Goal: Entertainment & Leisure: Browse casually

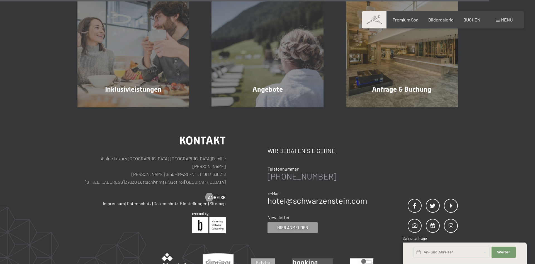
scroll to position [1704, 0]
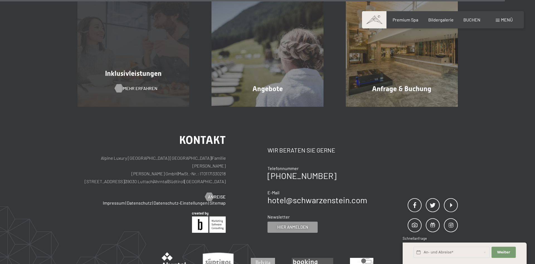
click at [139, 87] on span "Mehr erfahren" at bounding box center [140, 88] width 34 height 6
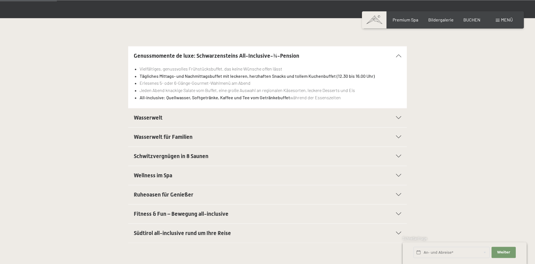
scroll to position [114, 0]
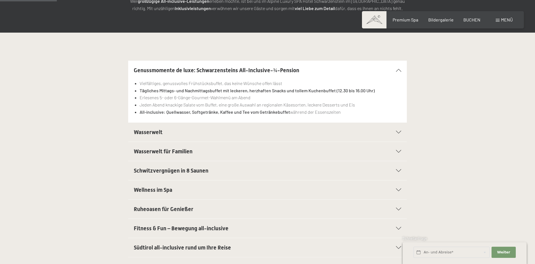
click at [497, 19] on span at bounding box center [497, 20] width 4 height 3
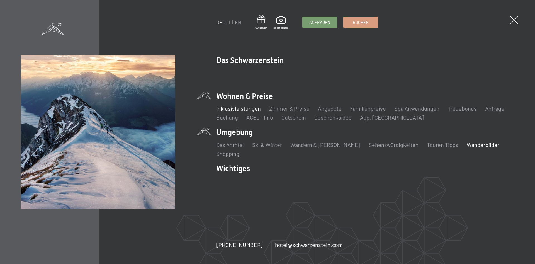
click at [466, 144] on link "Wanderbilder" at bounding box center [482, 144] width 33 height 7
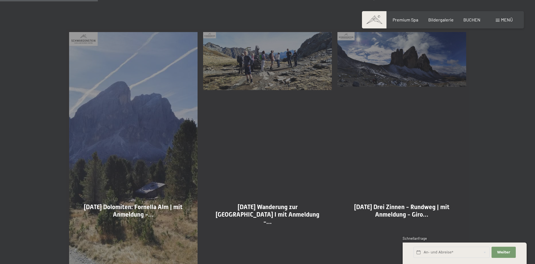
scroll to position [256, 0]
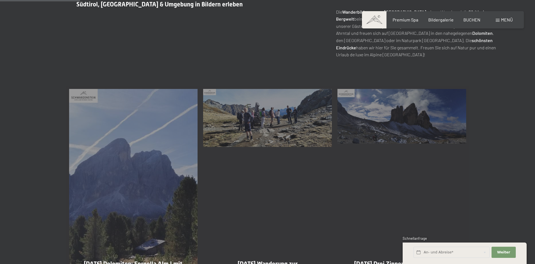
click at [270, 119] on div "10-10-2025 Wanderung zur Chemnitzerhütte I mit Anmeldung -… Mehr dazu" at bounding box center [267, 231] width 134 height 291
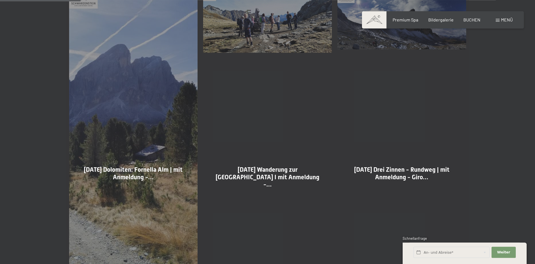
scroll to position [398, 0]
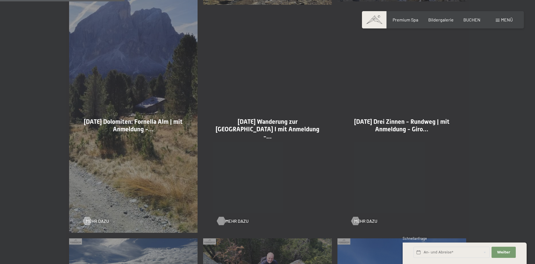
click at [230, 222] on span "Mehr dazu" at bounding box center [236, 221] width 23 height 6
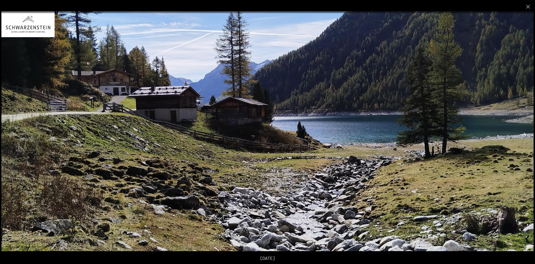
click at [523, 134] on button "Next slide" at bounding box center [523, 134] width 12 height 11
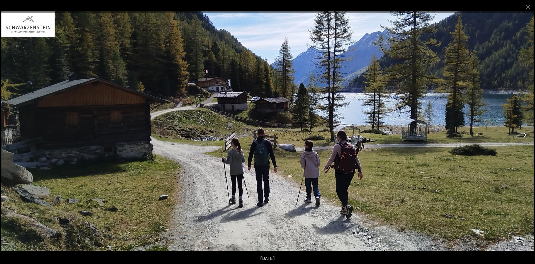
click at [523, 134] on button "Next slide" at bounding box center [523, 134] width 12 height 11
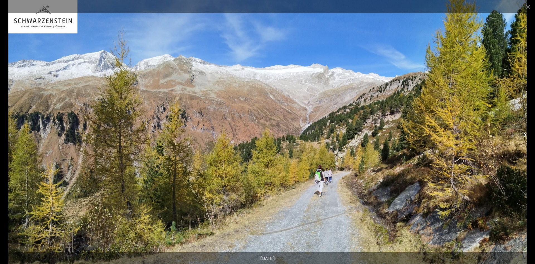
click at [523, 134] on button "Next slide" at bounding box center [523, 134] width 12 height 11
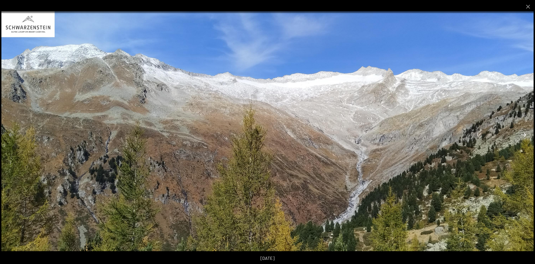
click at [523, 134] on button "Next slide" at bounding box center [523, 134] width 12 height 11
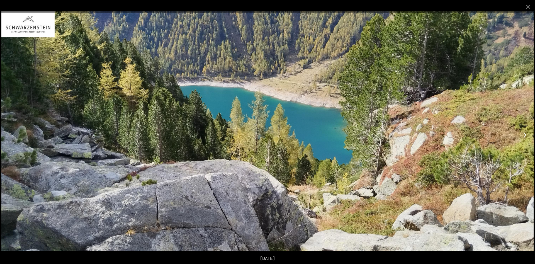
click at [523, 134] on button "Next slide" at bounding box center [523, 134] width 12 height 11
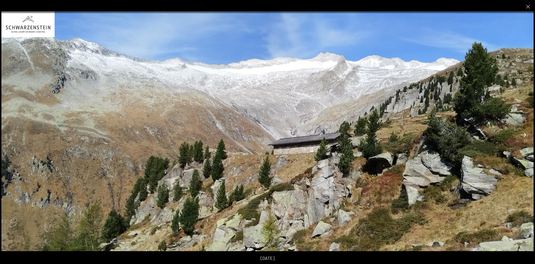
click at [523, 134] on button "Next slide" at bounding box center [523, 134] width 12 height 11
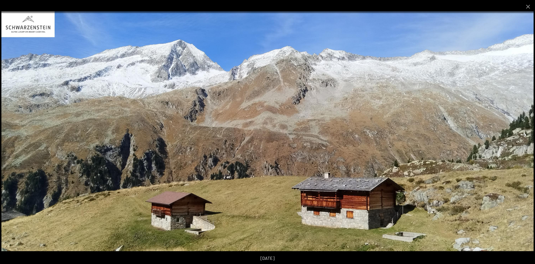
click at [523, 134] on button "Next slide" at bounding box center [523, 134] width 12 height 11
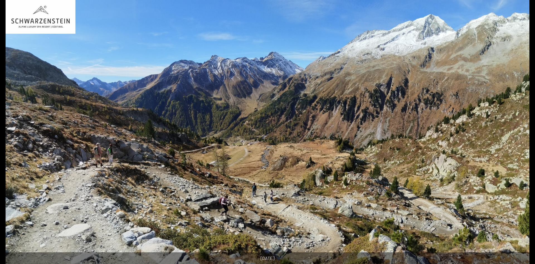
click at [523, 134] on button "Next slide" at bounding box center [526, 134] width 12 height 11
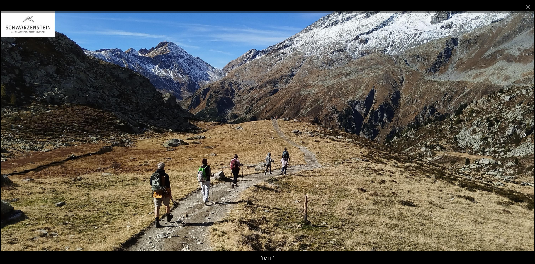
click at [523, 134] on button "Next slide" at bounding box center [523, 134] width 12 height 11
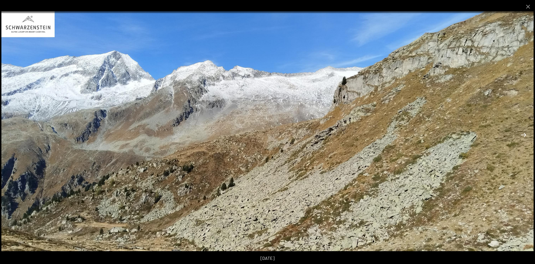
click at [523, 134] on button "Next slide" at bounding box center [523, 134] width 12 height 11
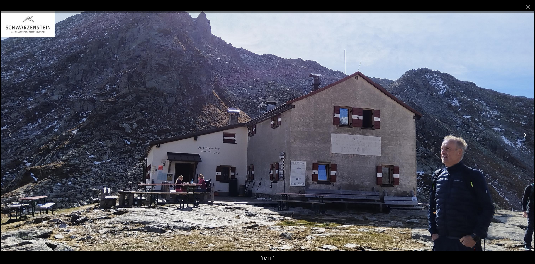
click at [523, 134] on button "Next slide" at bounding box center [523, 134] width 12 height 11
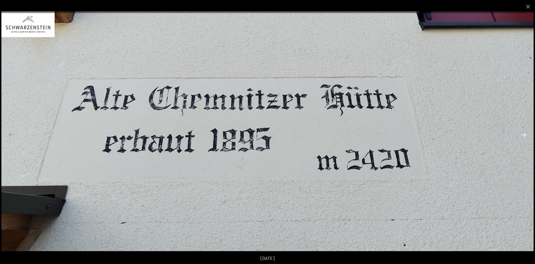
click at [523, 134] on button "Next slide" at bounding box center [523, 134] width 12 height 11
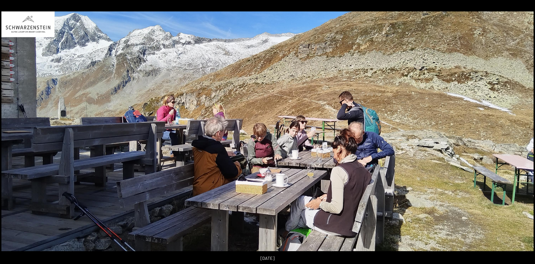
click at [523, 134] on button "Next slide" at bounding box center [526, 134] width 12 height 11
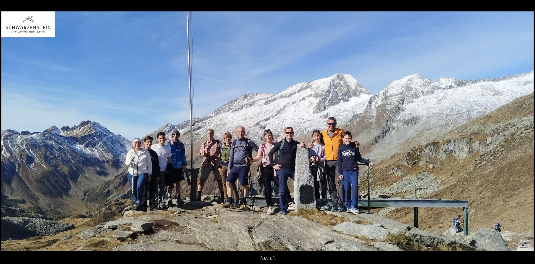
click at [523, 134] on button "Next slide" at bounding box center [526, 134] width 12 height 11
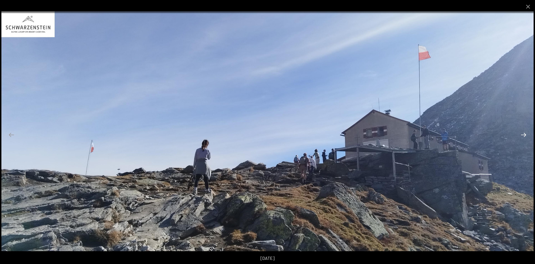
click at [523, 134] on button "Next slide" at bounding box center [523, 134] width 12 height 11
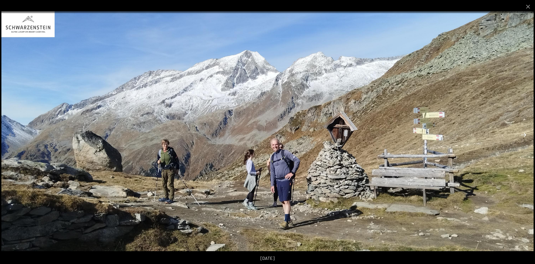
click at [523, 134] on button "Next slide" at bounding box center [523, 134] width 12 height 11
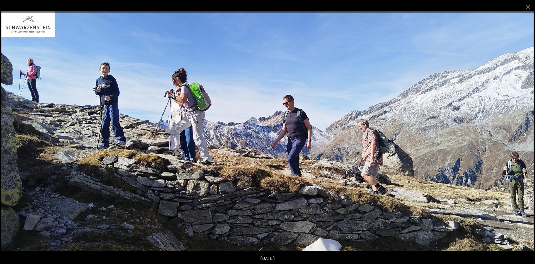
click at [523, 134] on button "Next slide" at bounding box center [523, 134] width 12 height 11
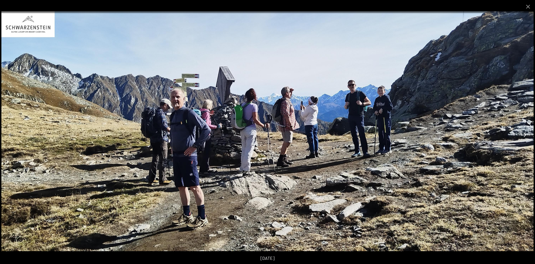
click at [523, 134] on button "Next slide" at bounding box center [523, 134] width 12 height 11
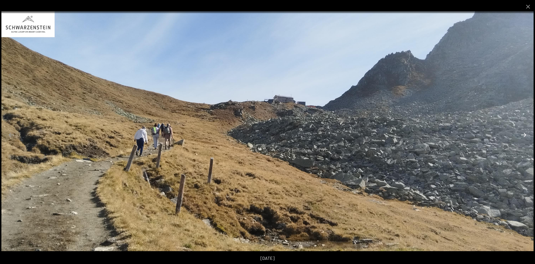
click at [523, 134] on button "Next slide" at bounding box center [523, 134] width 12 height 11
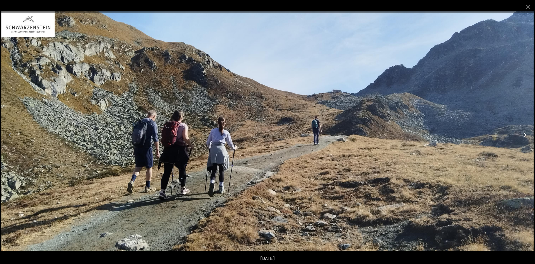
click at [523, 134] on button "Next slide" at bounding box center [523, 134] width 12 height 11
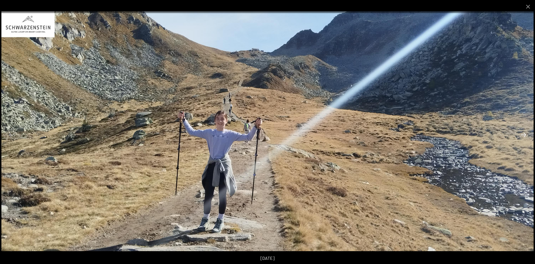
click at [523, 134] on button "Next slide" at bounding box center [523, 134] width 12 height 11
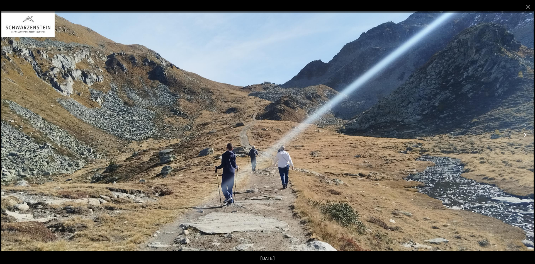
click at [523, 134] on button "Next slide" at bounding box center [523, 134] width 12 height 11
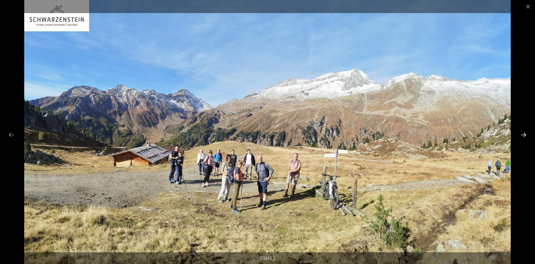
click at [523, 134] on button "Next slide" at bounding box center [523, 134] width 12 height 11
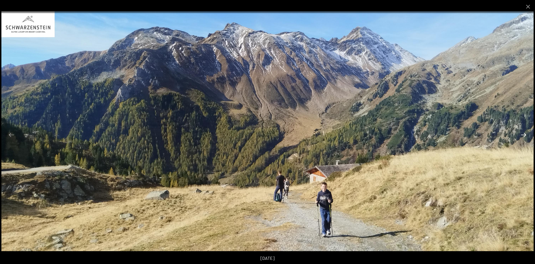
click at [523, 134] on button "Next slide" at bounding box center [523, 134] width 12 height 11
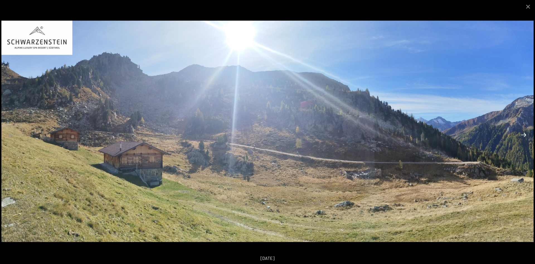
click at [523, 134] on button "Next slide" at bounding box center [523, 134] width 12 height 11
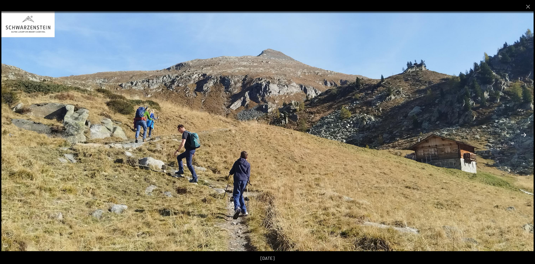
click at [523, 134] on button "Next slide" at bounding box center [523, 134] width 12 height 11
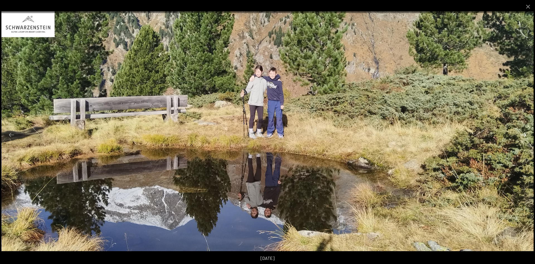
click at [523, 134] on button "Next slide" at bounding box center [523, 134] width 12 height 11
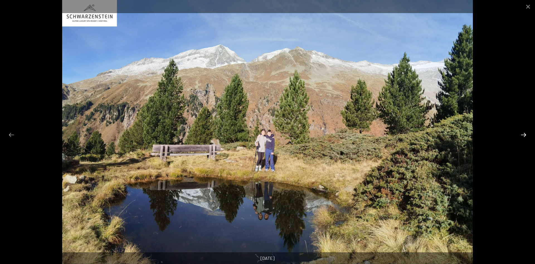
click at [523, 134] on button "Next slide" at bounding box center [523, 134] width 12 height 11
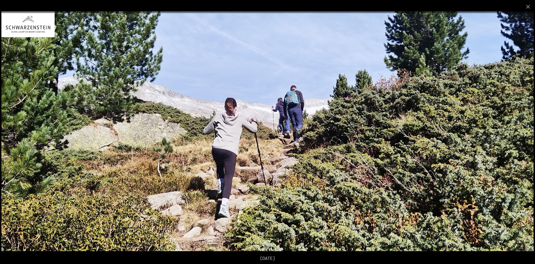
click at [523, 134] on button "Next slide" at bounding box center [523, 134] width 12 height 11
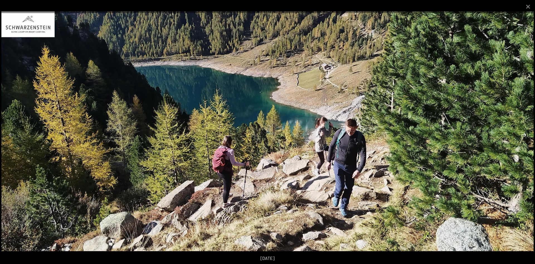
click at [523, 134] on button "Next slide" at bounding box center [523, 134] width 12 height 11
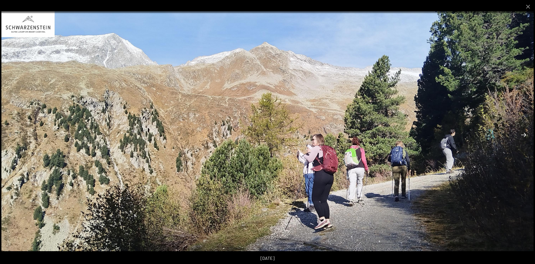
click at [523, 134] on button "Next slide" at bounding box center [523, 134] width 12 height 11
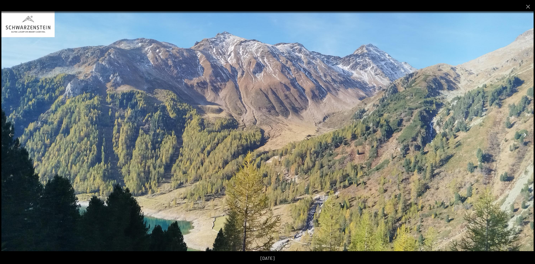
click at [523, 134] on button "Next slide" at bounding box center [523, 134] width 12 height 11
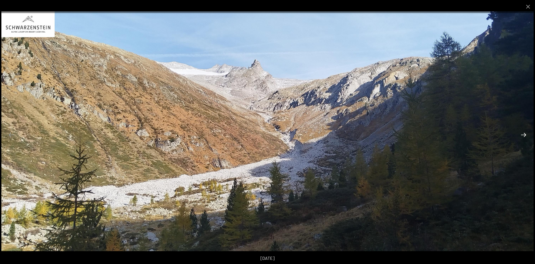
click at [523, 134] on button "Next slide" at bounding box center [523, 134] width 12 height 11
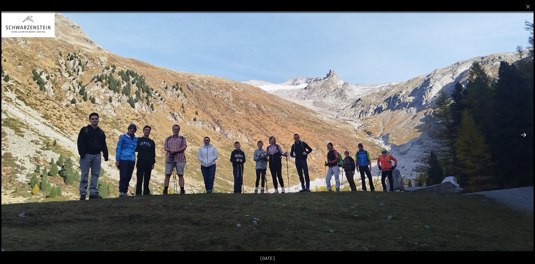
click at [523, 134] on button "Next slide" at bounding box center [523, 134] width 12 height 11
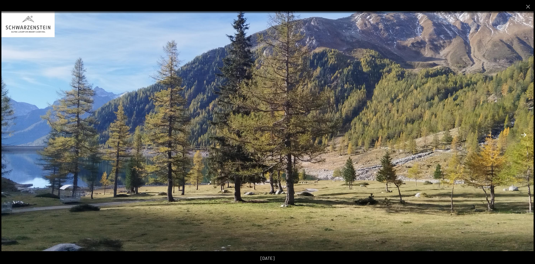
click at [523, 134] on button "Next slide" at bounding box center [523, 134] width 12 height 11
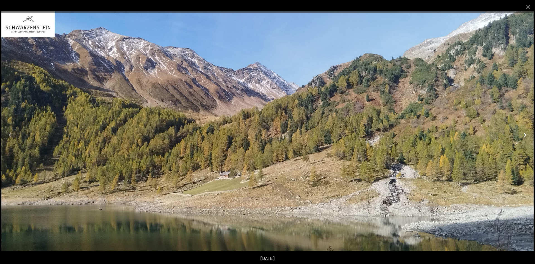
click at [523, 134] on button "Next slide" at bounding box center [523, 134] width 12 height 11
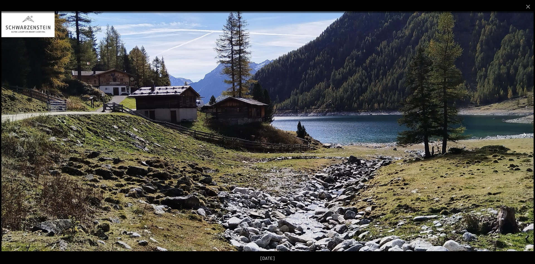
click at [523, 134] on button "Next slide" at bounding box center [523, 134] width 12 height 11
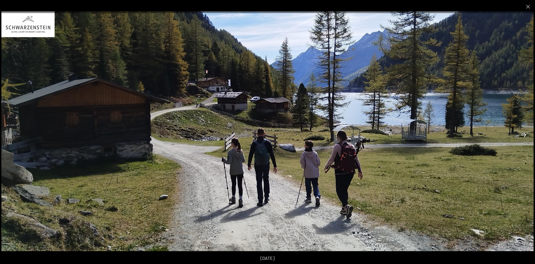
click at [523, 134] on button "Next slide" at bounding box center [523, 134] width 12 height 11
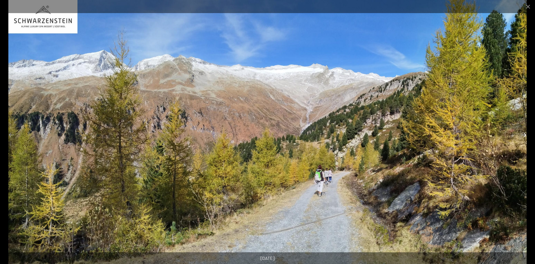
click at [523, 134] on button "Next slide" at bounding box center [523, 134] width 12 height 11
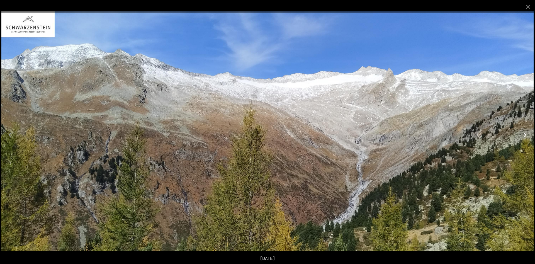
click at [523, 134] on button "Next slide" at bounding box center [523, 134] width 12 height 11
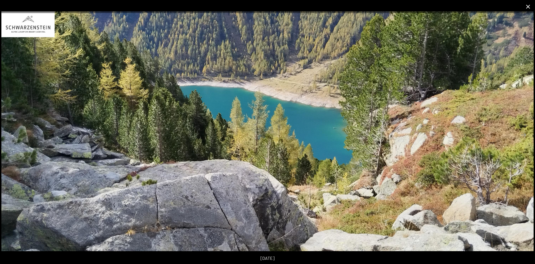
click at [528, 5] on button "Close gallery" at bounding box center [528, 6] width 14 height 13
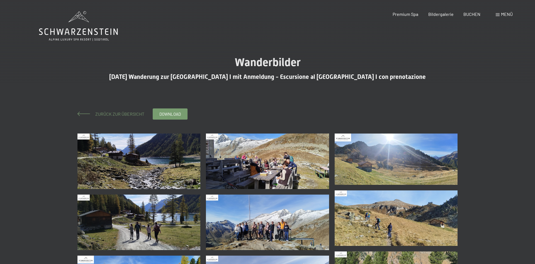
click at [131, 112] on span "Zurück zur Übersicht" at bounding box center [117, 113] width 53 height 5
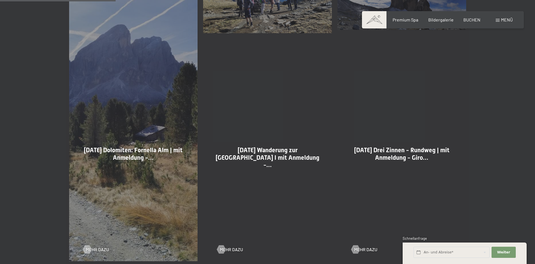
scroll to position [256, 0]
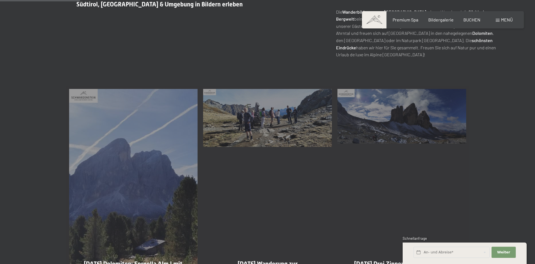
click at [414, 122] on div "[DATE] Drei Zinnen - Rundweg | mit Anmeldung - Giro… Mehr dazu" at bounding box center [401, 231] width 134 height 291
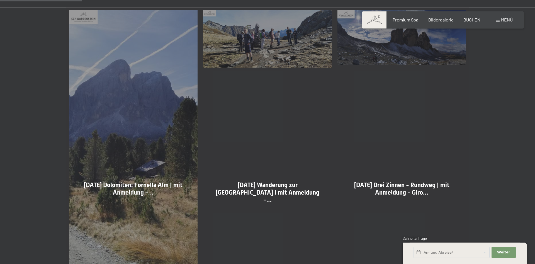
scroll to position [398, 0]
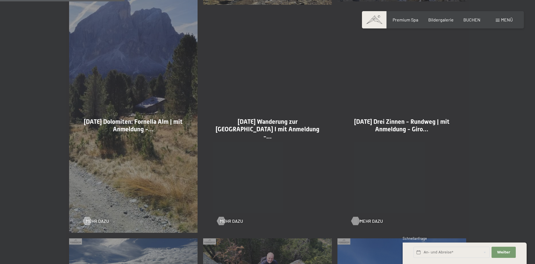
click at [360, 220] on span "Mehr dazu" at bounding box center [370, 221] width 23 height 6
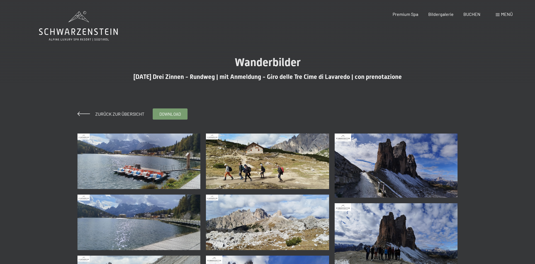
click at [130, 162] on img at bounding box center [138, 160] width 123 height 55
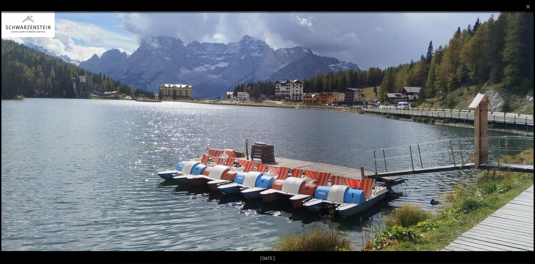
scroll to position [28, 0]
click at [524, 134] on button "Next slide" at bounding box center [523, 134] width 12 height 11
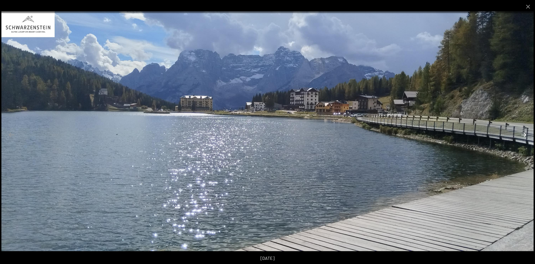
click at [524, 134] on button "Next slide" at bounding box center [523, 134] width 12 height 11
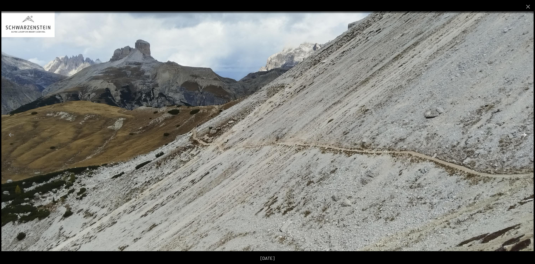
click at [524, 134] on button "Next slide" at bounding box center [523, 134] width 12 height 11
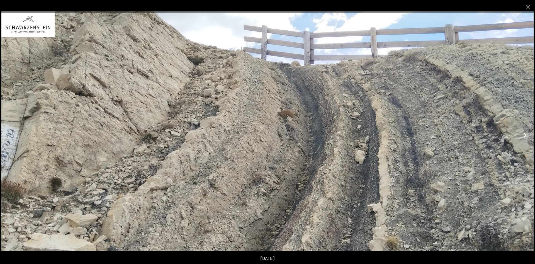
click at [524, 134] on button "Next slide" at bounding box center [523, 134] width 12 height 11
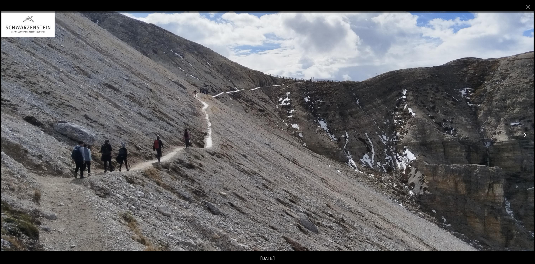
click at [524, 134] on button "Next slide" at bounding box center [523, 134] width 12 height 11
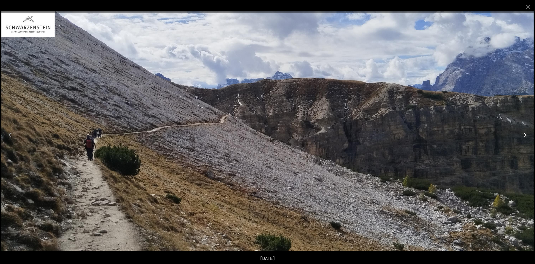
click at [524, 134] on button "Next slide" at bounding box center [523, 134] width 12 height 11
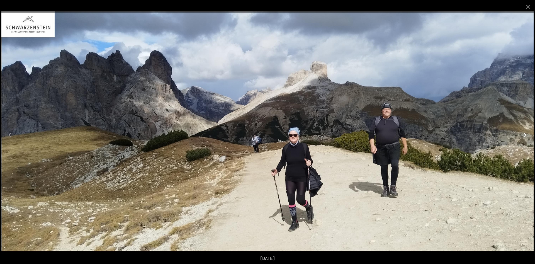
click at [524, 134] on button "Next slide" at bounding box center [523, 134] width 12 height 11
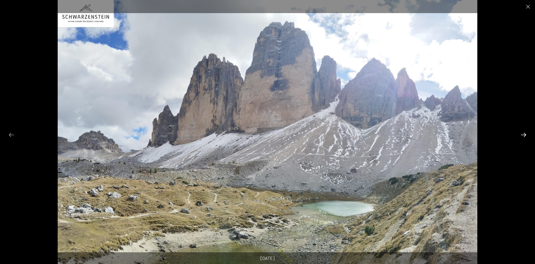
click at [524, 134] on button "Next slide" at bounding box center [523, 134] width 12 height 11
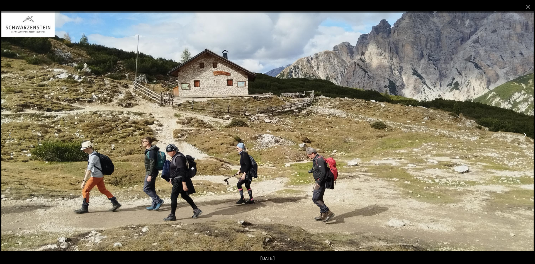
click at [524, 134] on button "Next slide" at bounding box center [523, 134] width 12 height 11
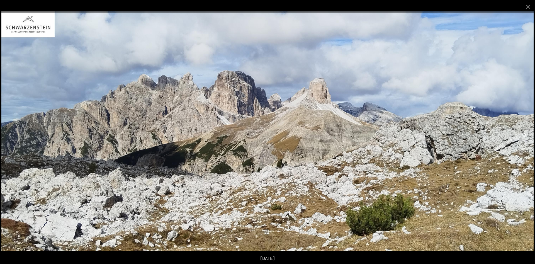
click at [524, 134] on button "Next slide" at bounding box center [523, 134] width 12 height 11
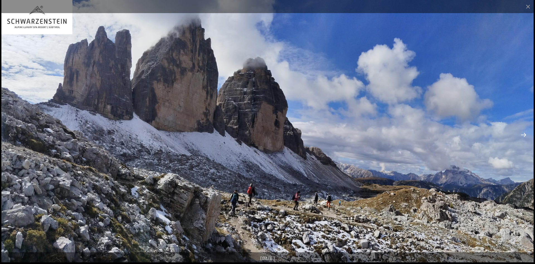
click at [524, 134] on button "Next slide" at bounding box center [523, 134] width 12 height 11
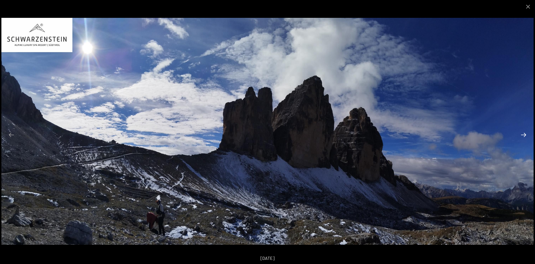
click at [524, 134] on button "Next slide" at bounding box center [523, 134] width 12 height 11
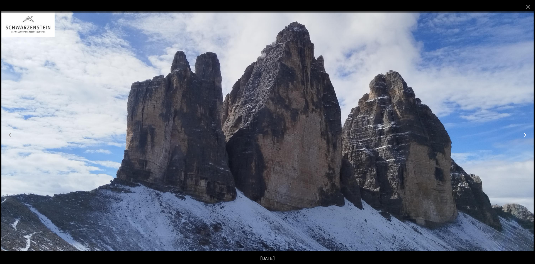
click at [524, 134] on button "Next slide" at bounding box center [523, 134] width 12 height 11
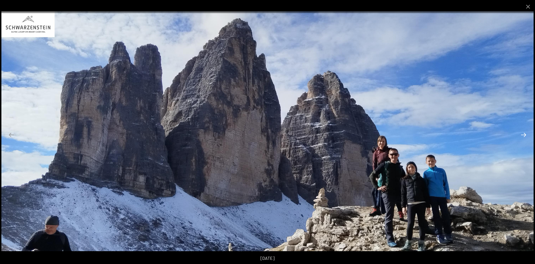
click at [524, 134] on button "Next slide" at bounding box center [523, 134] width 12 height 11
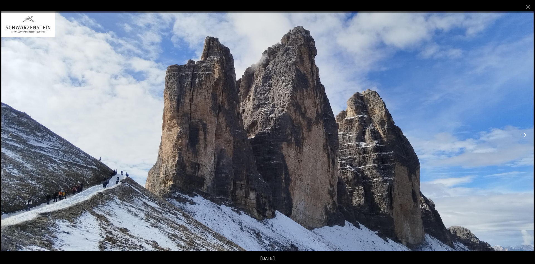
click at [524, 134] on button "Next slide" at bounding box center [523, 134] width 12 height 11
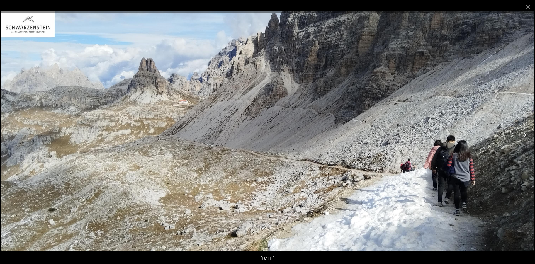
click at [524, 134] on button "Next slide" at bounding box center [523, 134] width 12 height 11
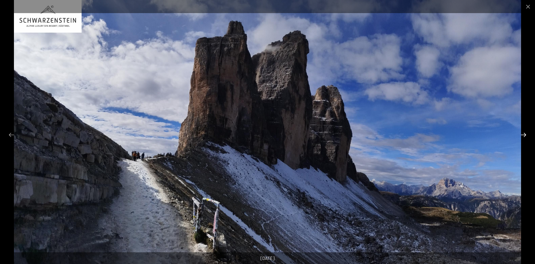
click at [524, 134] on button "Next slide" at bounding box center [523, 134] width 12 height 11
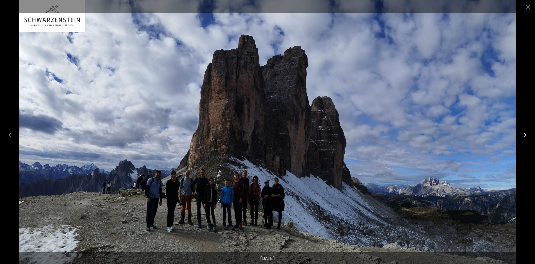
click at [524, 134] on button "Next slide" at bounding box center [523, 134] width 12 height 11
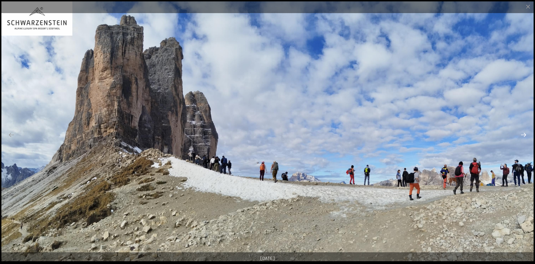
click at [524, 134] on button "Next slide" at bounding box center [523, 134] width 12 height 11
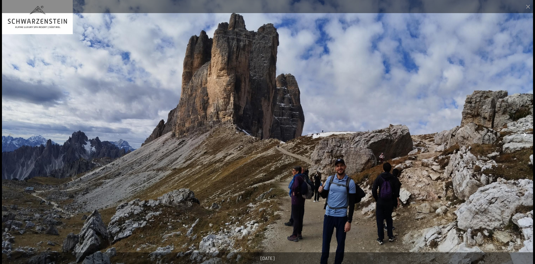
click at [524, 134] on button "Next slide" at bounding box center [523, 134] width 12 height 11
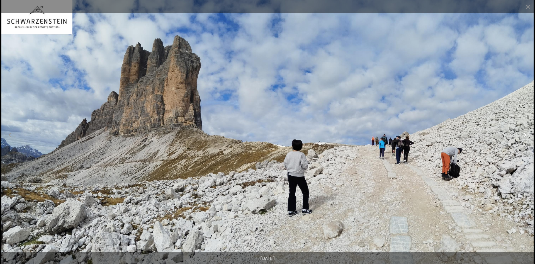
click at [524, 134] on button "Next slide" at bounding box center [523, 134] width 12 height 11
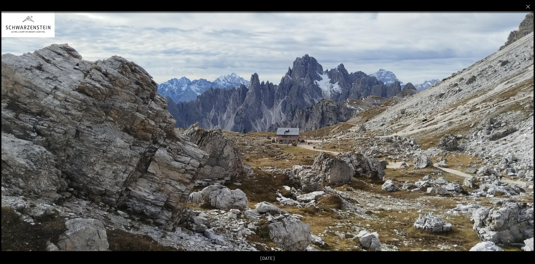
click at [524, 134] on button "Next slide" at bounding box center [523, 134] width 12 height 11
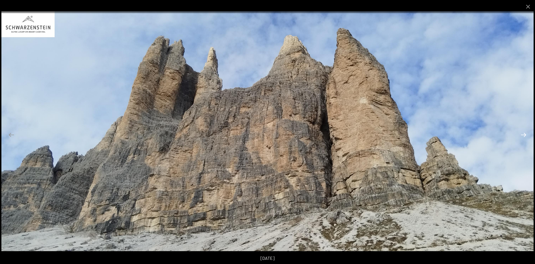
click at [524, 134] on button "Next slide" at bounding box center [523, 134] width 12 height 11
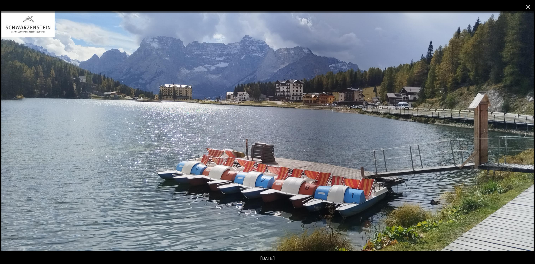
click at [528, 9] on button "Close gallery" at bounding box center [528, 6] width 14 height 13
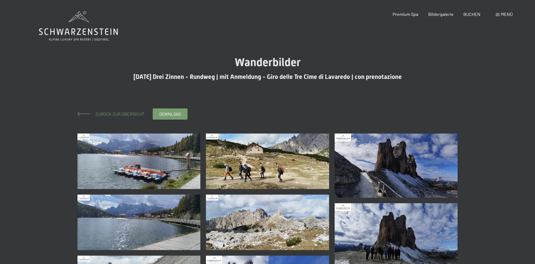
click at [111, 111] on span "Zurück zur Übersicht" at bounding box center [117, 113] width 53 height 5
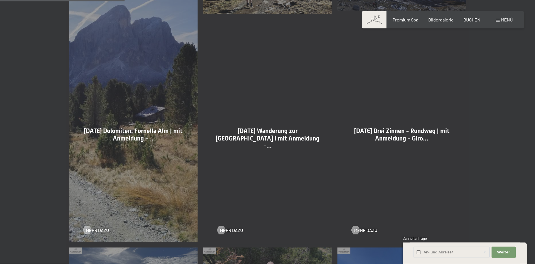
scroll to position [398, 0]
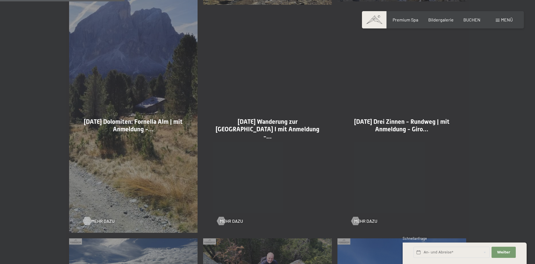
click at [95, 219] on span "Mehr dazu" at bounding box center [102, 221] width 23 height 6
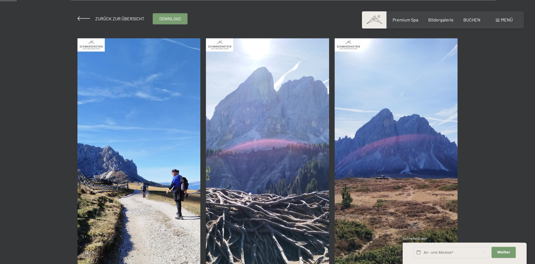
scroll to position [114, 0]
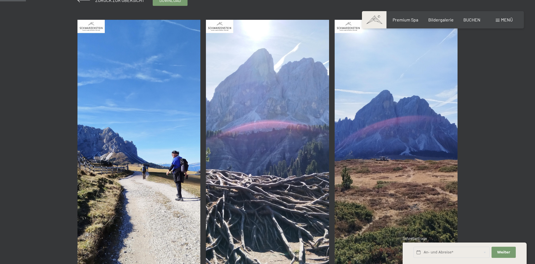
click at [130, 152] on img at bounding box center [138, 156] width 123 height 273
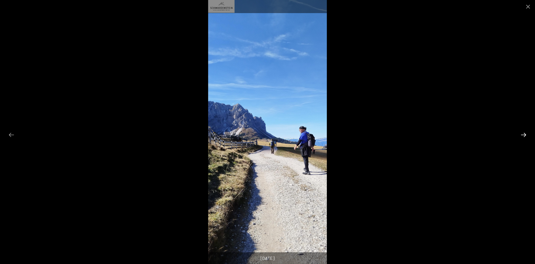
click at [525, 135] on button "Next slide" at bounding box center [523, 134] width 12 height 11
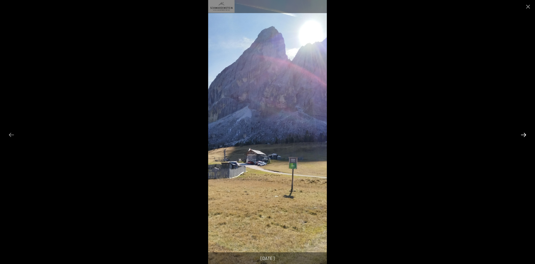
click at [525, 135] on button "Next slide" at bounding box center [523, 134] width 12 height 11
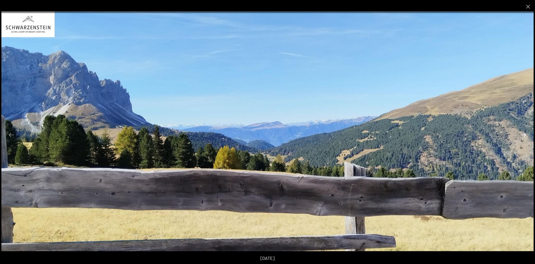
click at [525, 135] on button "Next slide" at bounding box center [523, 134] width 12 height 11
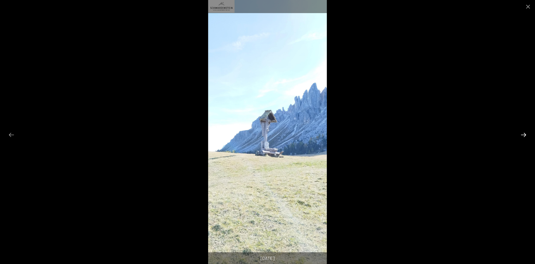
click at [525, 135] on button "Next slide" at bounding box center [523, 134] width 12 height 11
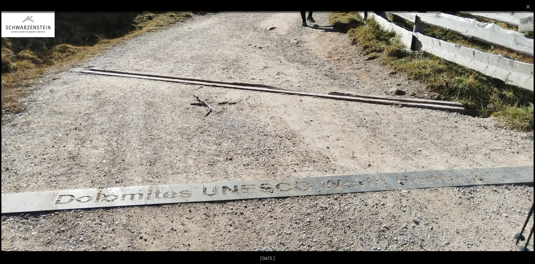
click at [525, 135] on button "Next slide" at bounding box center [523, 134] width 12 height 11
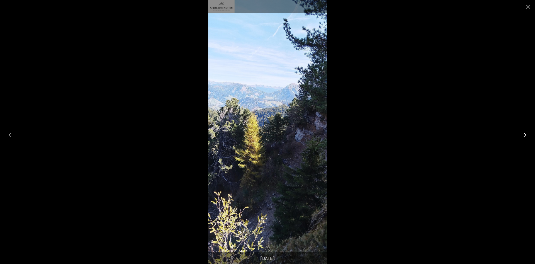
click at [525, 135] on button "Next slide" at bounding box center [523, 134] width 12 height 11
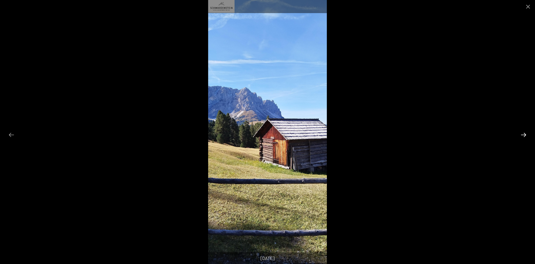
click at [525, 135] on button "Next slide" at bounding box center [523, 134] width 12 height 11
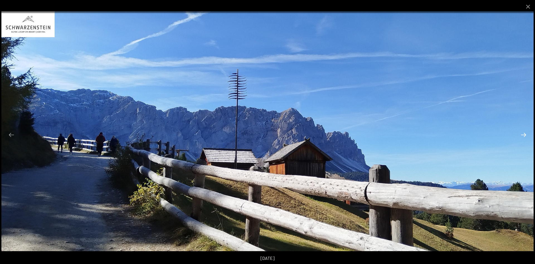
click at [525, 135] on button "Next slide" at bounding box center [523, 134] width 12 height 11
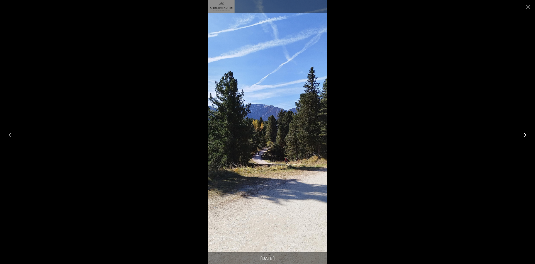
click at [525, 135] on button "Next slide" at bounding box center [523, 134] width 12 height 11
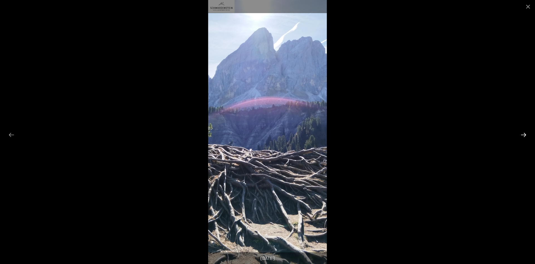
click at [525, 135] on button "Next slide" at bounding box center [523, 134] width 12 height 11
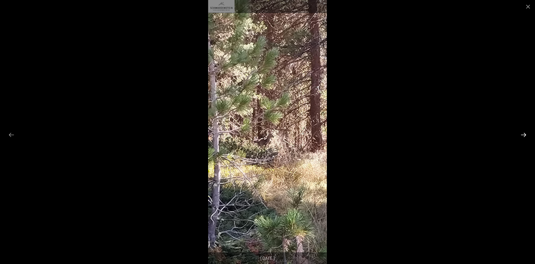
click at [525, 135] on button "Next slide" at bounding box center [523, 134] width 12 height 11
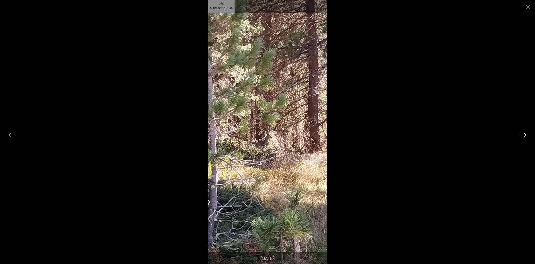
click at [525, 135] on button "Next slide" at bounding box center [523, 134] width 12 height 11
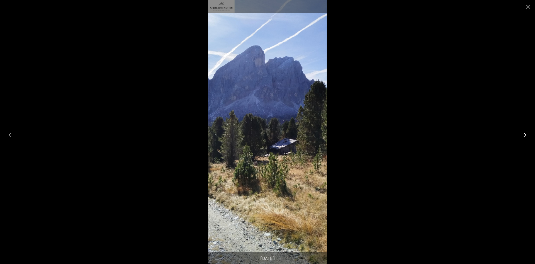
click at [525, 135] on button "Next slide" at bounding box center [523, 134] width 12 height 11
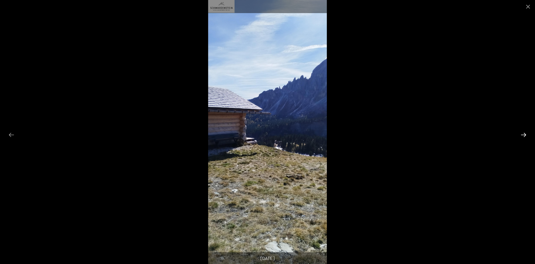
click at [525, 135] on button "Next slide" at bounding box center [523, 134] width 12 height 11
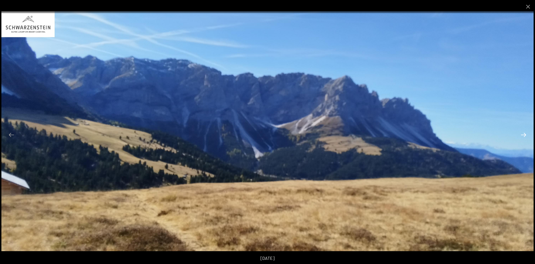
click at [525, 135] on button "Next slide" at bounding box center [523, 134] width 12 height 11
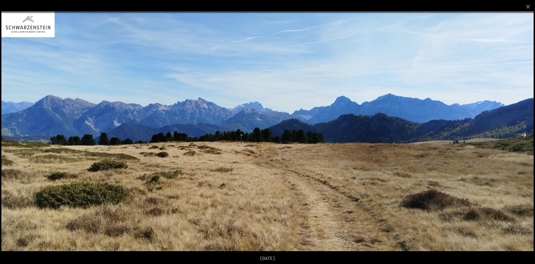
click at [525, 135] on button "Next slide" at bounding box center [523, 134] width 12 height 11
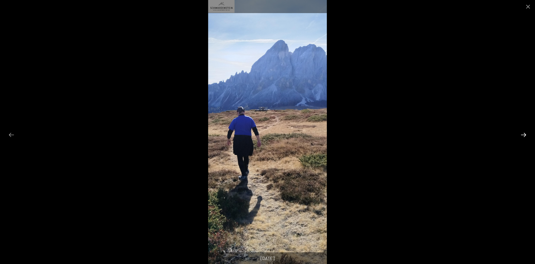
click at [525, 135] on button "Next slide" at bounding box center [523, 134] width 12 height 11
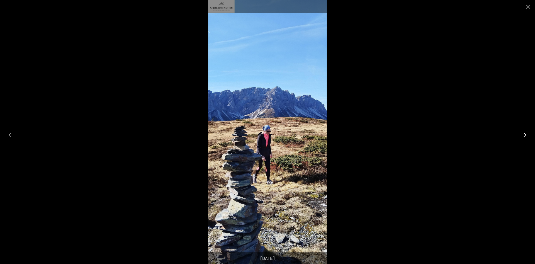
click at [525, 135] on button "Next slide" at bounding box center [523, 134] width 12 height 11
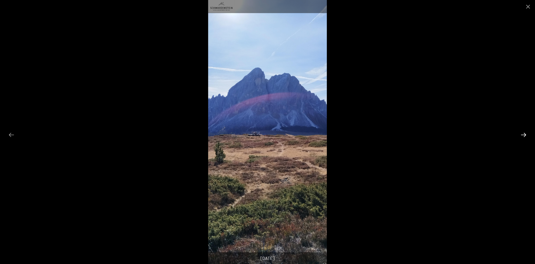
click at [525, 135] on button "Next slide" at bounding box center [523, 134] width 12 height 11
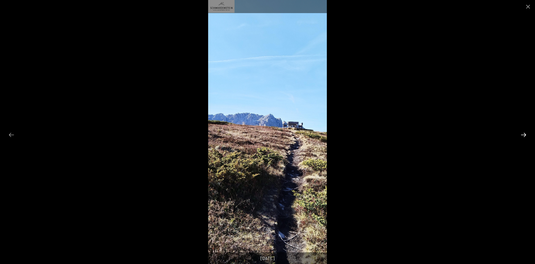
click at [525, 135] on button "Next slide" at bounding box center [523, 134] width 12 height 11
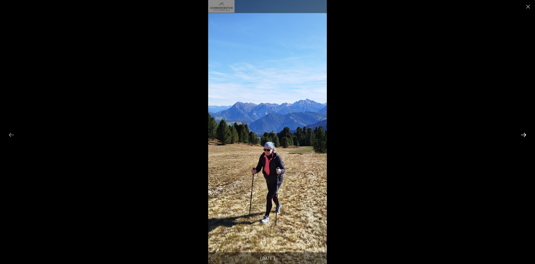
click at [525, 135] on button "Next slide" at bounding box center [523, 134] width 12 height 11
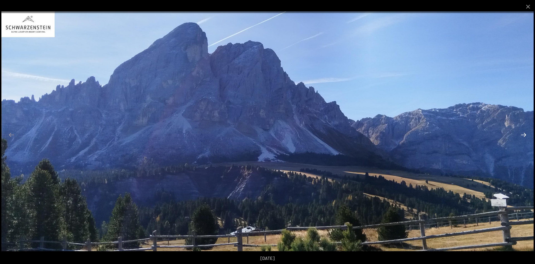
click at [524, 135] on button "Next slide" at bounding box center [523, 134] width 12 height 11
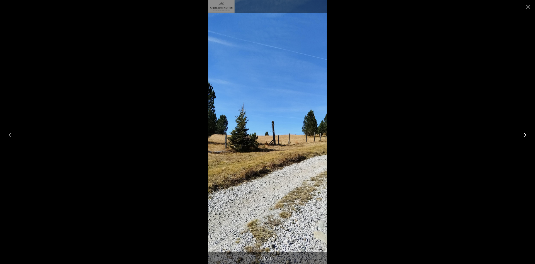
click at [524, 135] on button "Next slide" at bounding box center [523, 134] width 12 height 11
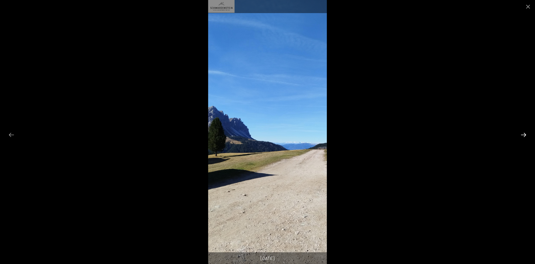
click at [524, 135] on button "Next slide" at bounding box center [523, 134] width 12 height 11
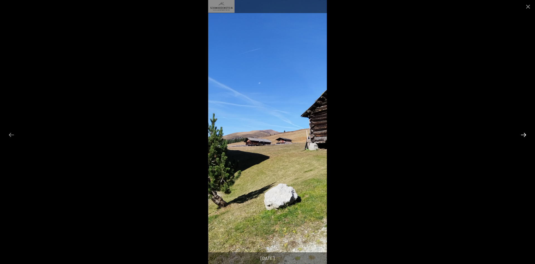
click at [524, 135] on button "Next slide" at bounding box center [523, 134] width 12 height 11
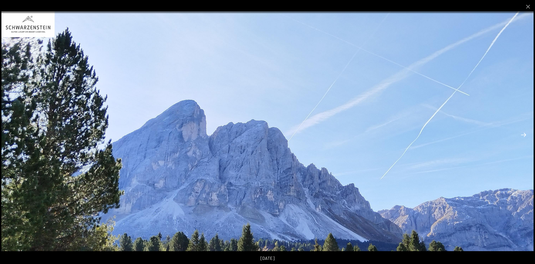
click at [524, 135] on button "Next slide" at bounding box center [523, 134] width 12 height 11
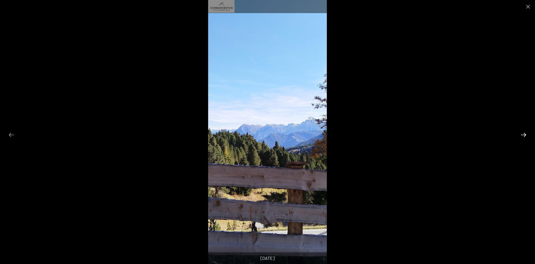
click at [524, 135] on button "Next slide" at bounding box center [523, 134] width 12 height 11
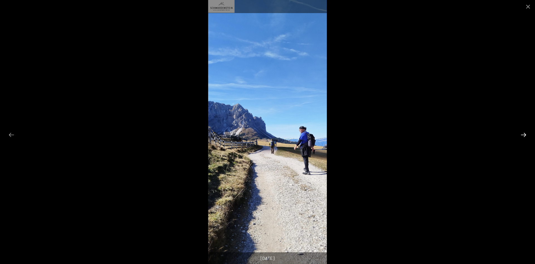
click at [524, 135] on button "Next slide" at bounding box center [523, 134] width 12 height 11
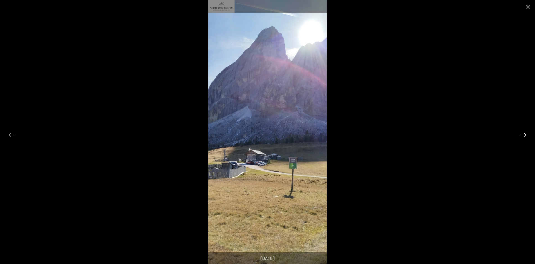
click at [524, 135] on button "Next slide" at bounding box center [523, 134] width 12 height 11
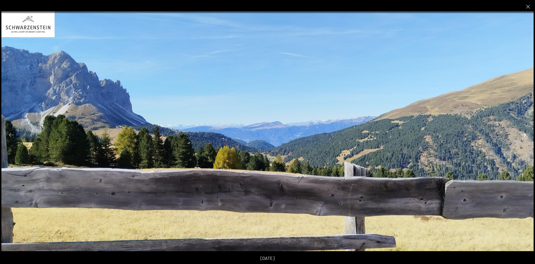
click at [524, 135] on button "Next slide" at bounding box center [523, 134] width 12 height 11
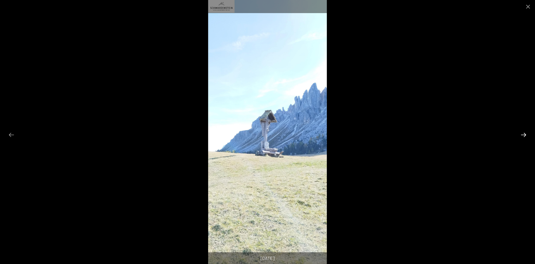
click at [524, 135] on button "Next slide" at bounding box center [523, 134] width 12 height 11
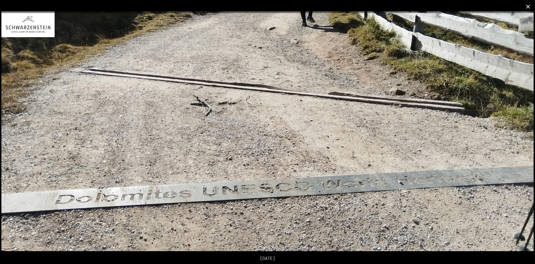
click at [530, 5] on button "Close gallery" at bounding box center [528, 6] width 14 height 13
